Goal: Task Accomplishment & Management: Manage account settings

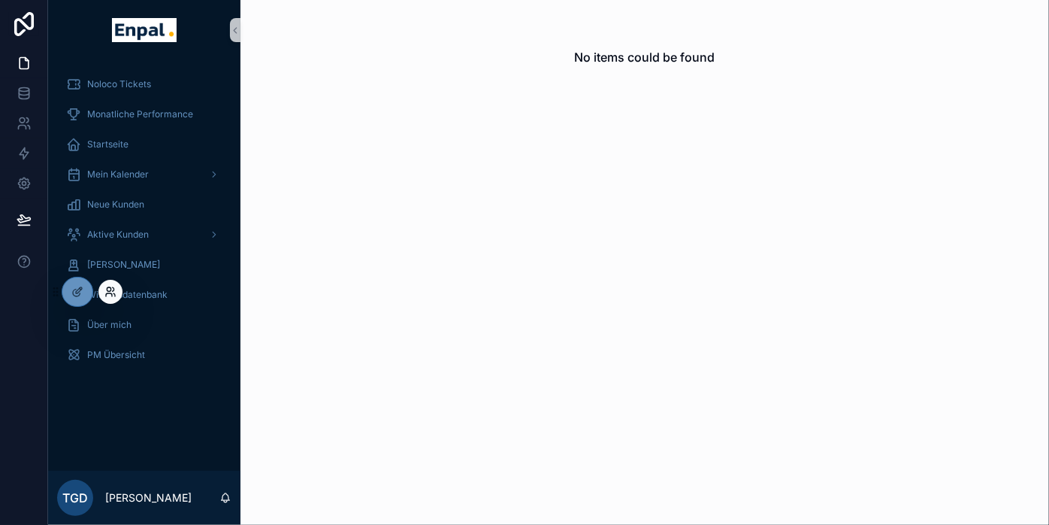
click at [107, 286] on icon at bounding box center [110, 292] width 12 height 12
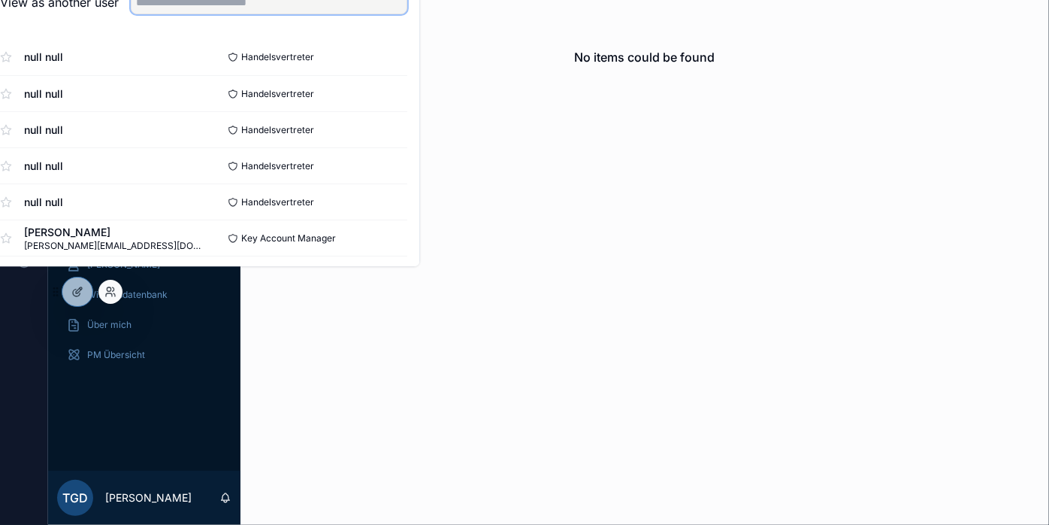
click at [269, 14] on input "text" at bounding box center [269, 2] width 277 height 24
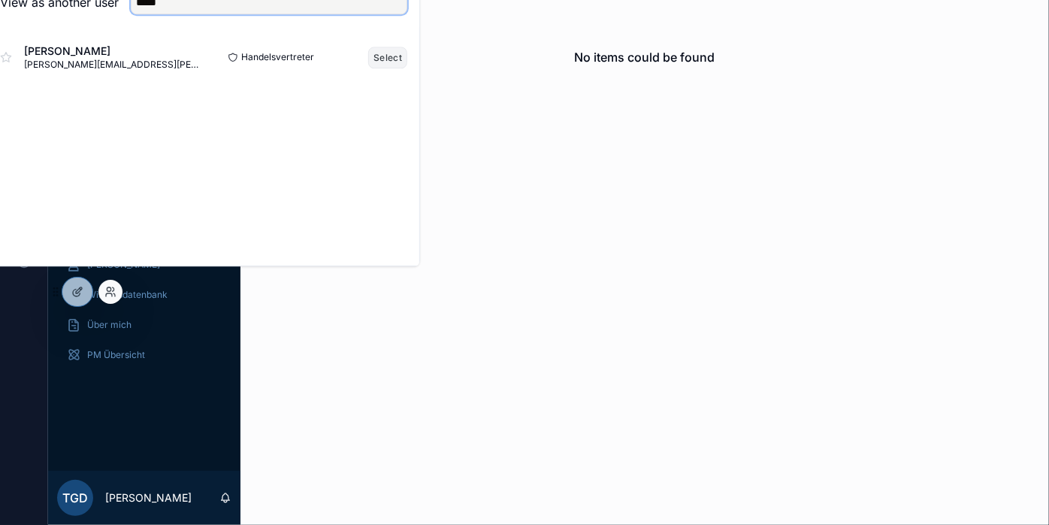
type input "*****"
click at [396, 68] on button "Select" at bounding box center [387, 58] width 39 height 22
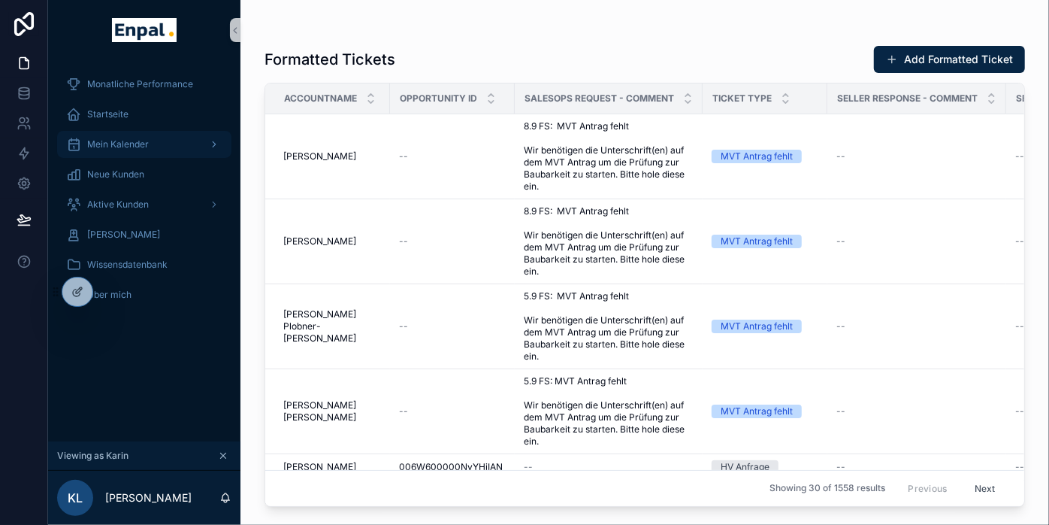
click at [144, 145] on span "Mein Kalender" at bounding box center [118, 144] width 62 height 12
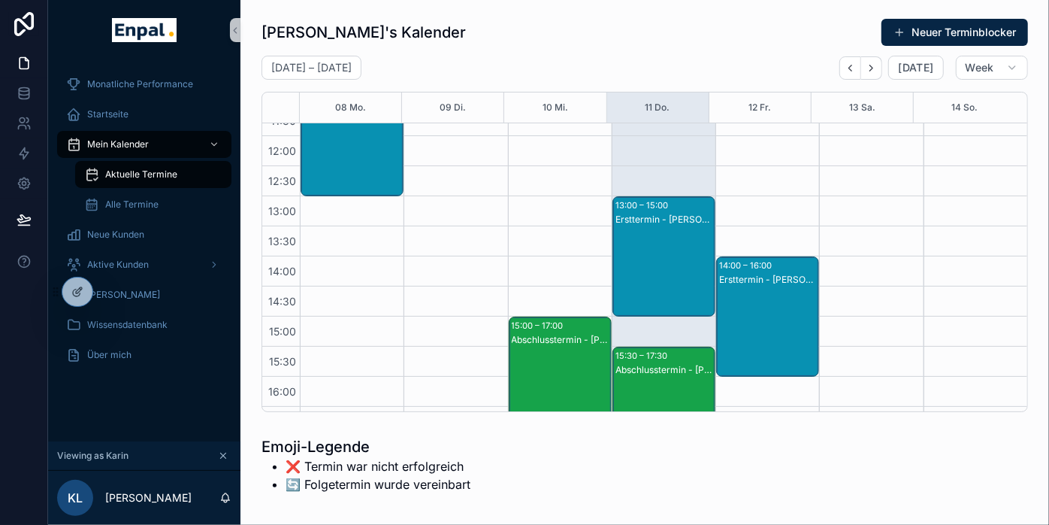
scroll to position [289, 0]
click at [646, 223] on div "Ersttermin - [PERSON_NAME]" at bounding box center [665, 219] width 98 height 12
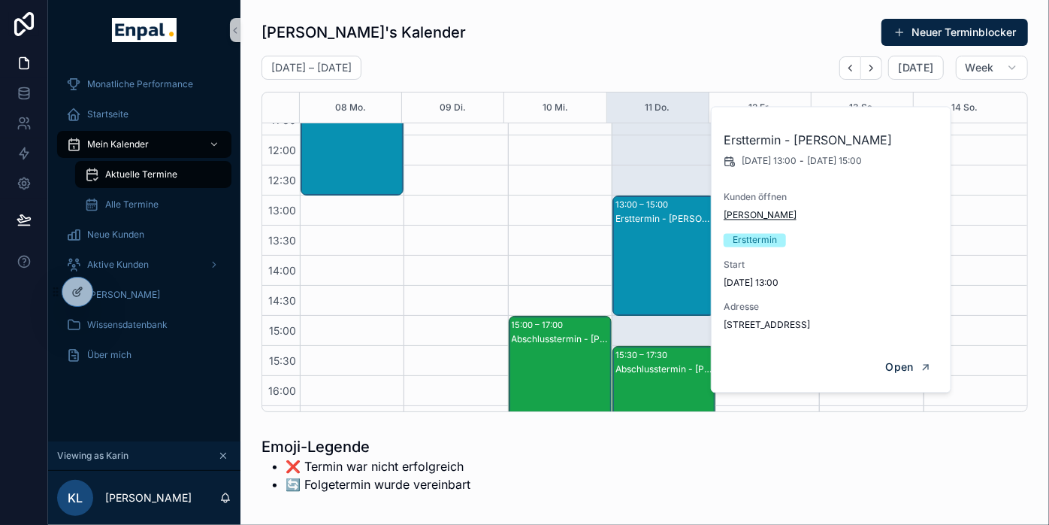
click at [761, 216] on span "[PERSON_NAME]" at bounding box center [760, 215] width 73 height 12
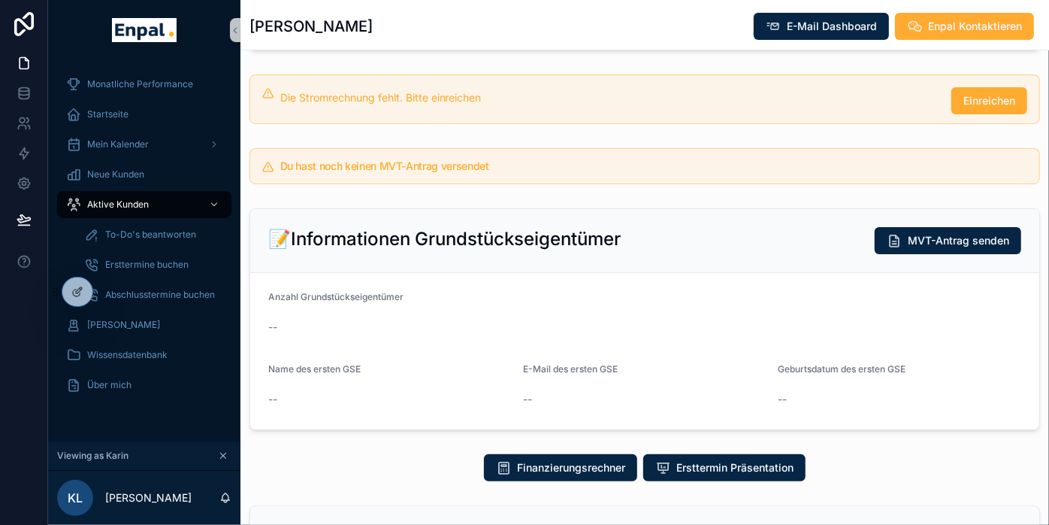
scroll to position [413, 0]
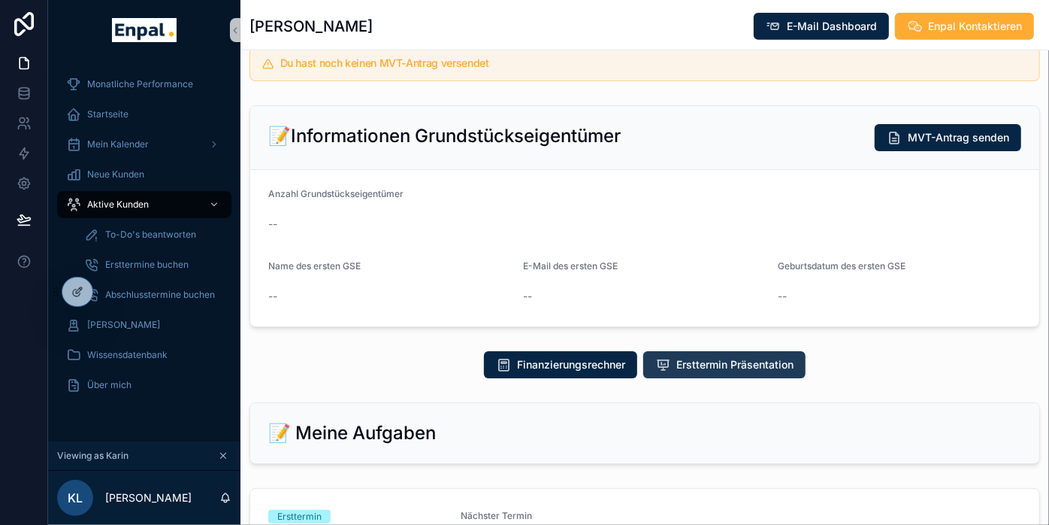
click at [737, 372] on span "Ersttermin Präsentation" at bounding box center [734, 364] width 117 height 15
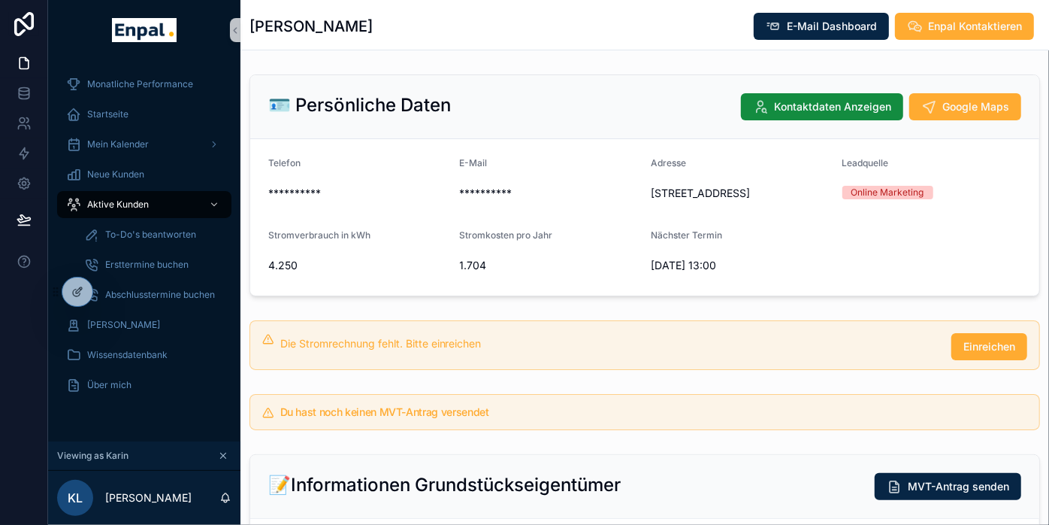
scroll to position [0, 0]
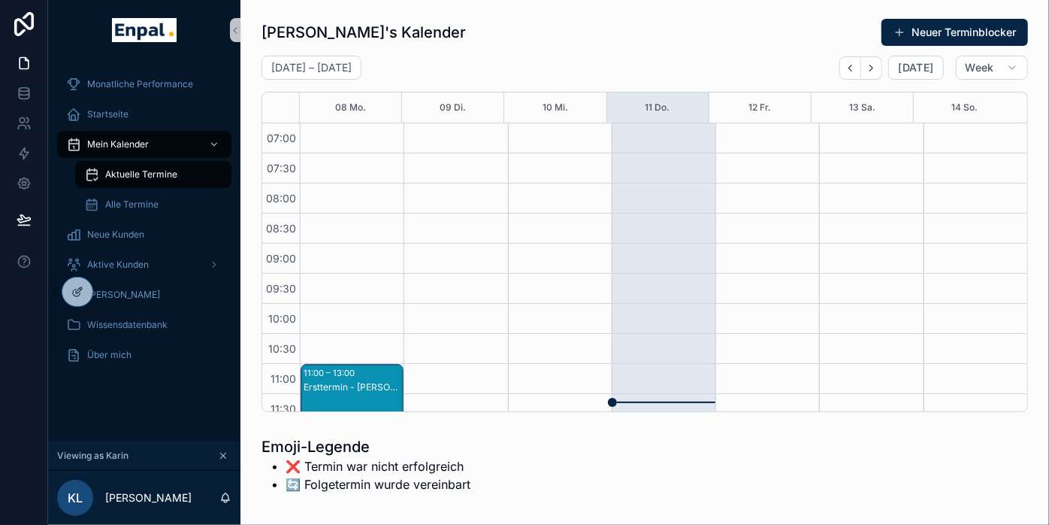
scroll to position [421, 0]
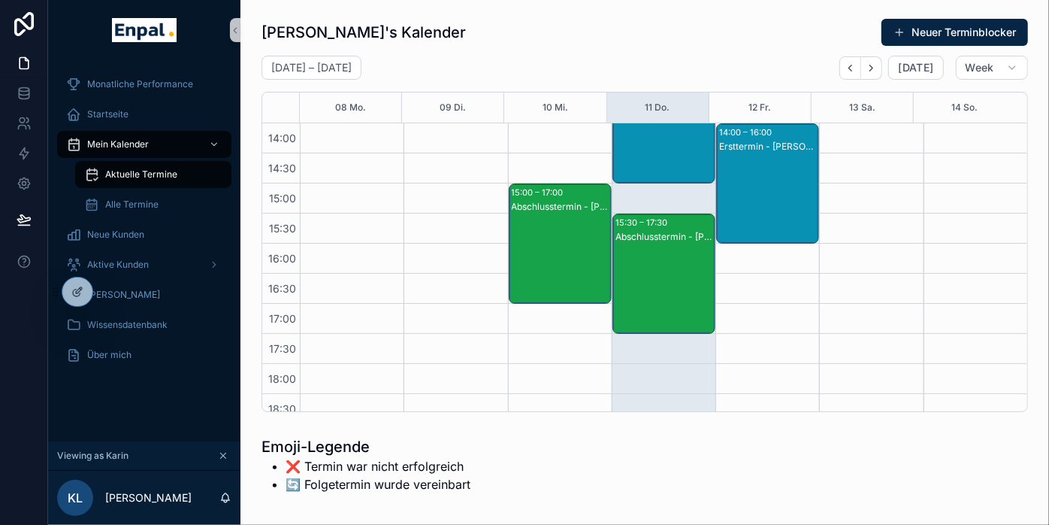
click at [658, 237] on div "Abschlusstermin - [PERSON_NAME]" at bounding box center [665, 237] width 98 height 12
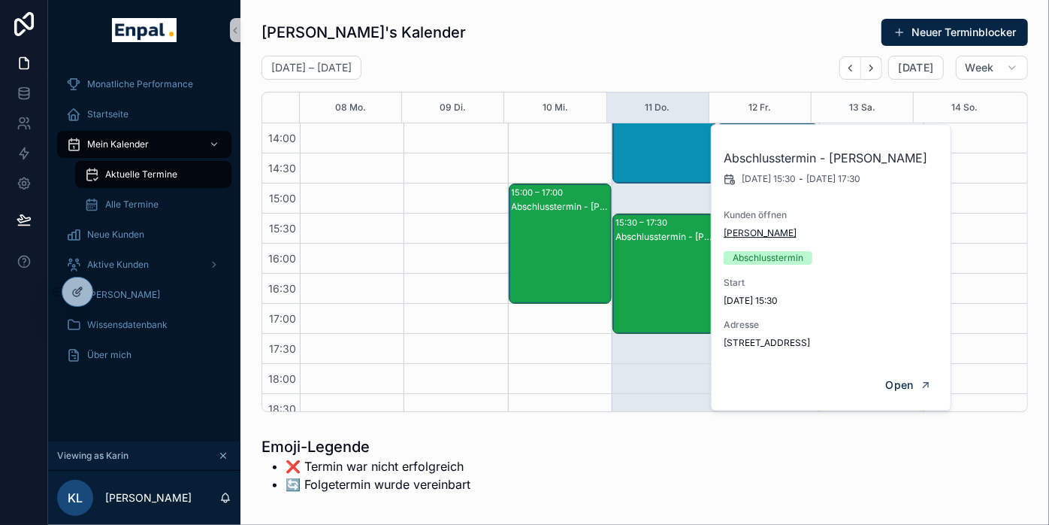
click at [747, 228] on span "[PERSON_NAME]" at bounding box center [760, 233] width 73 height 12
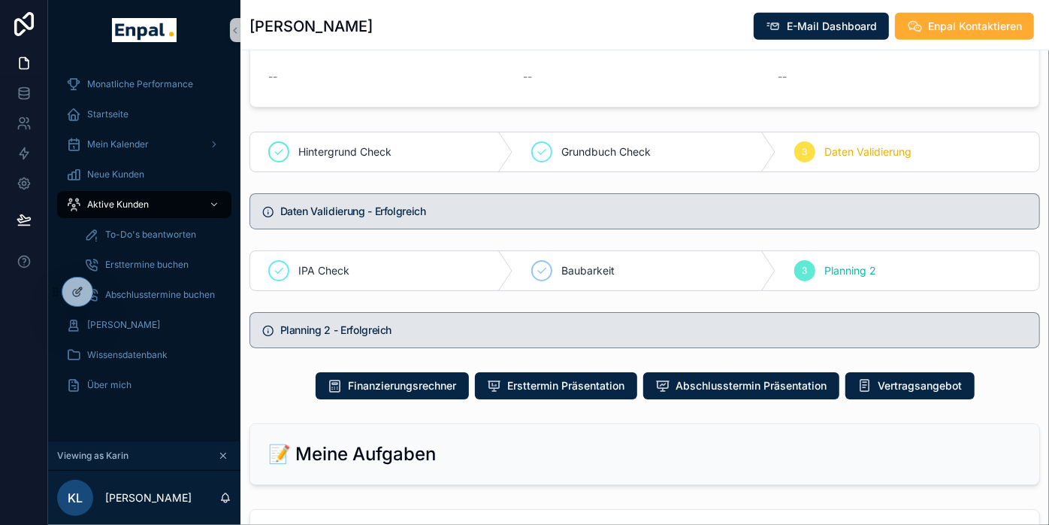
scroll to position [729, 0]
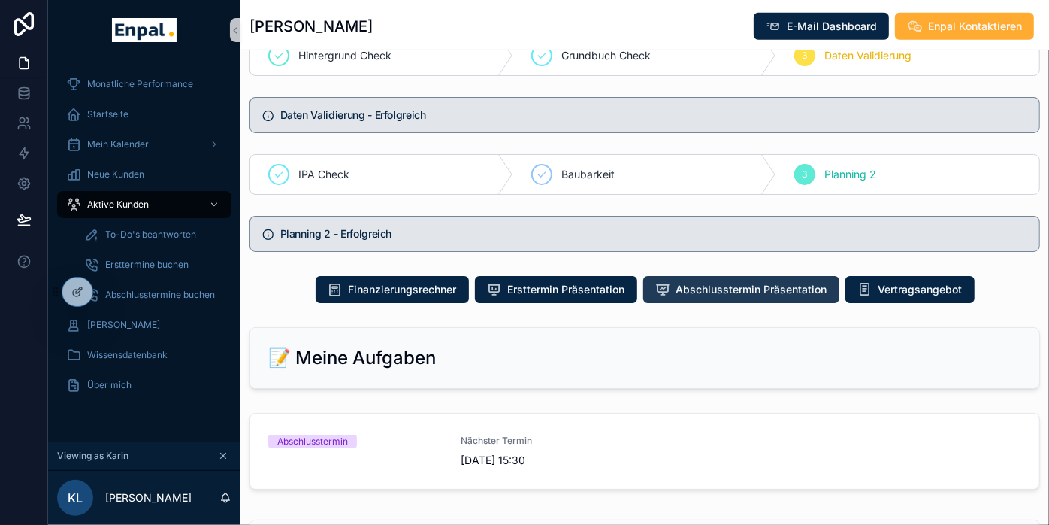
click at [776, 297] on span "Abschlusstermin Präsentation" at bounding box center [751, 289] width 151 height 15
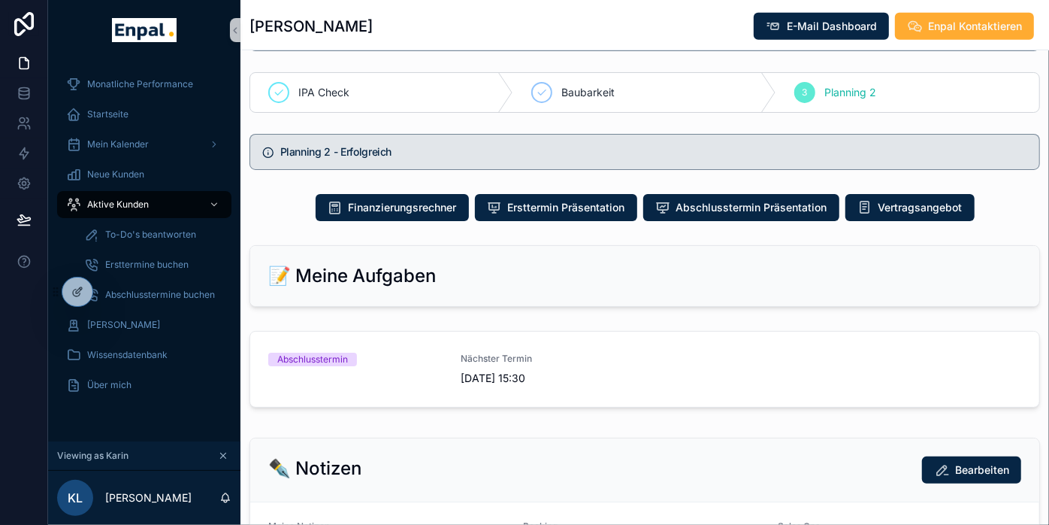
scroll to position [785, 0]
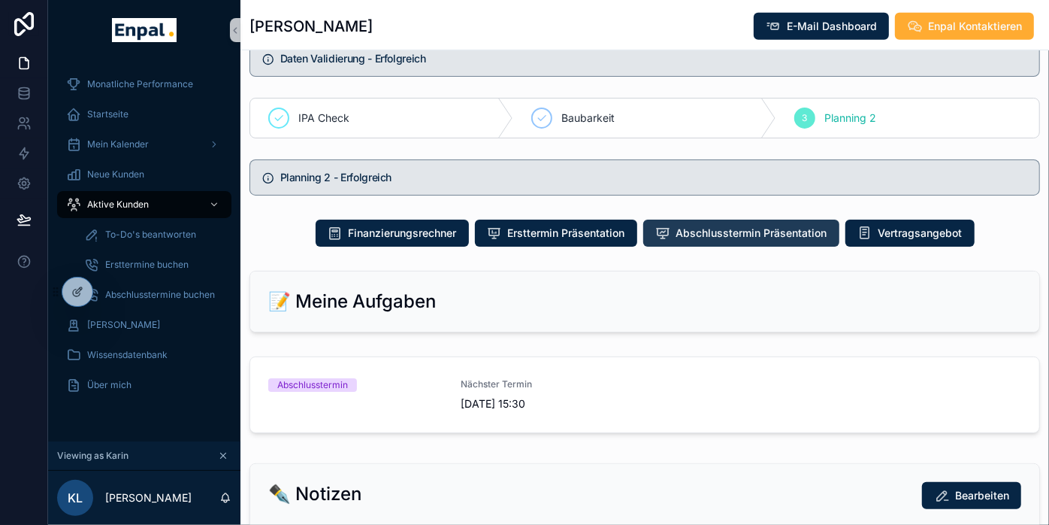
click at [728, 241] on span "Abschlusstermin Präsentation" at bounding box center [751, 232] width 151 height 15
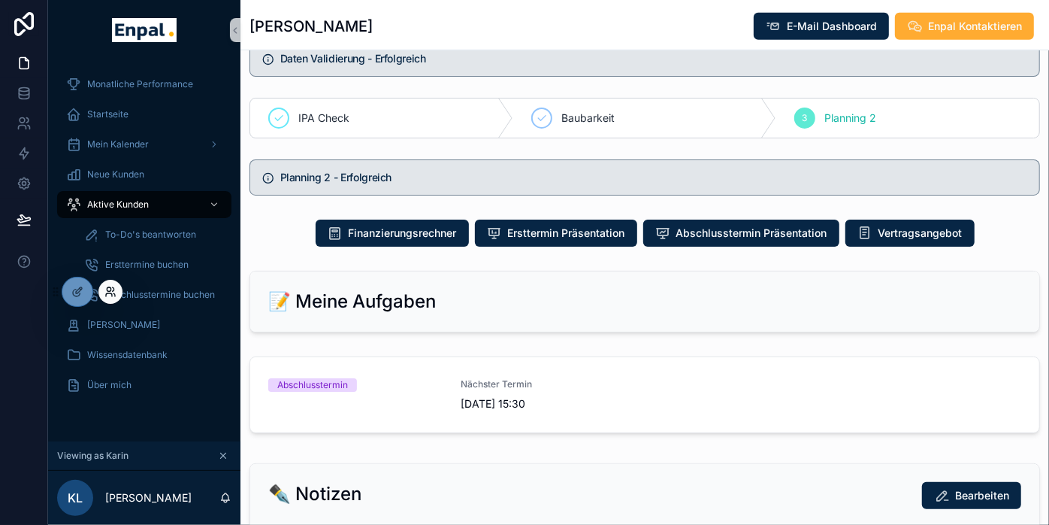
click at [108, 293] on icon at bounding box center [109, 294] width 6 height 3
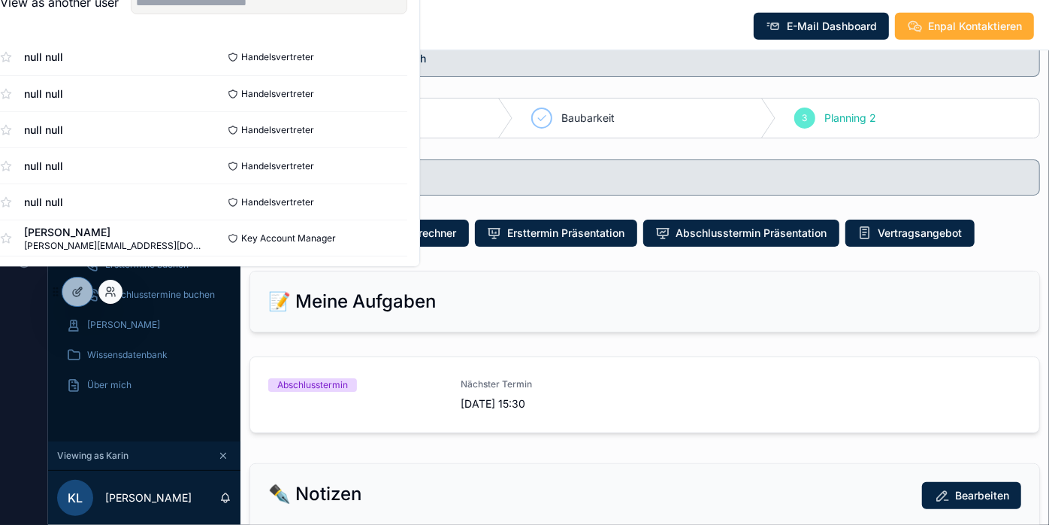
click at [224, 27] on div "View as another user" at bounding box center [203, 2] width 431 height 49
click at [225, 14] on input "text" at bounding box center [269, 2] width 277 height 24
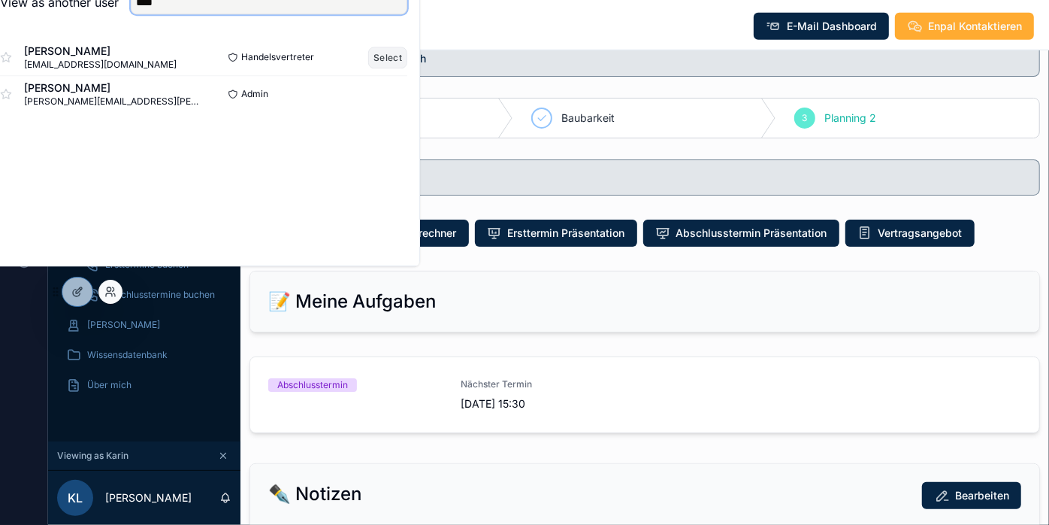
type input "****"
click at [392, 68] on button "Select" at bounding box center [387, 58] width 39 height 22
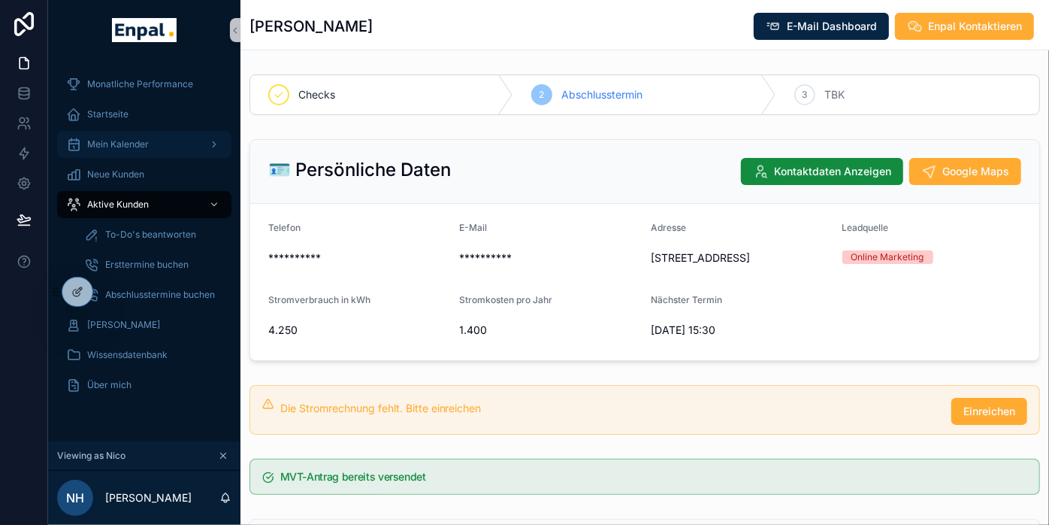
click at [135, 142] on span "Mein Kalender" at bounding box center [118, 144] width 62 height 12
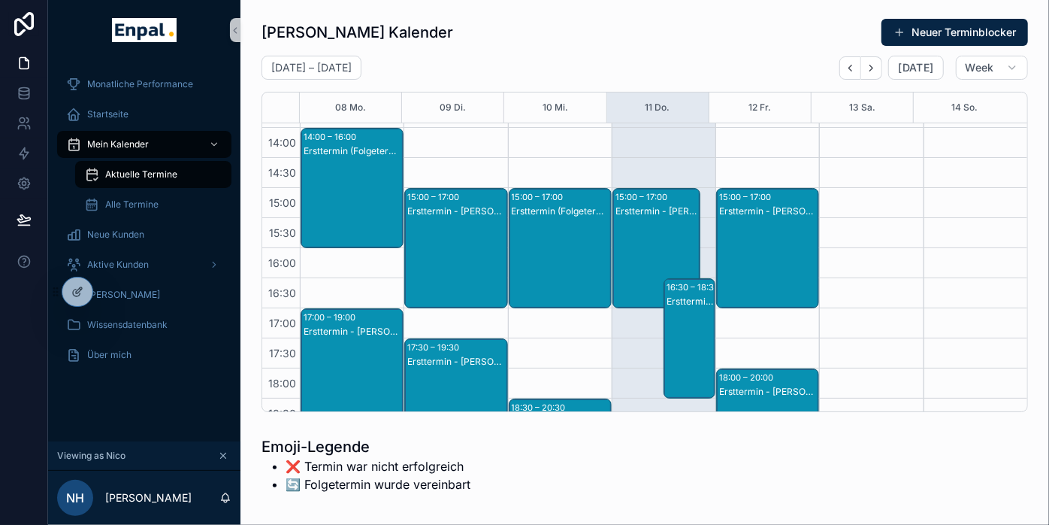
scroll to position [419, 0]
